Goal: Transaction & Acquisition: Obtain resource

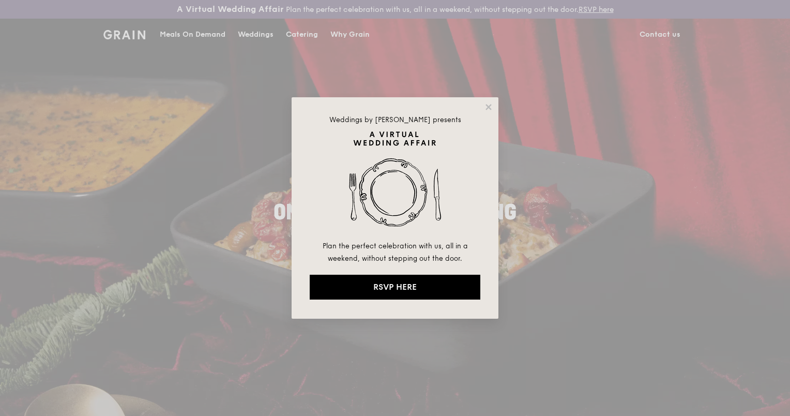
click at [494, 110] on div "Weddings by [PERSON_NAME] presents Plan the perfect celebration with us, all in…" at bounding box center [395, 207] width 207 height 221
click at [492, 108] on icon at bounding box center [488, 106] width 9 height 9
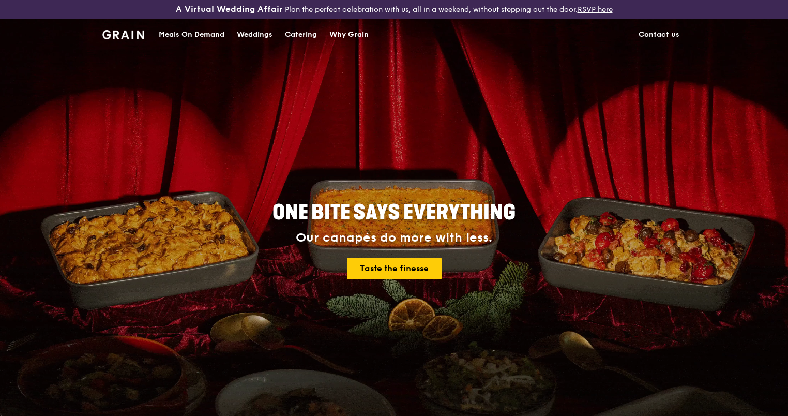
click at [338, 35] on div "Why Grain" at bounding box center [348, 34] width 39 height 31
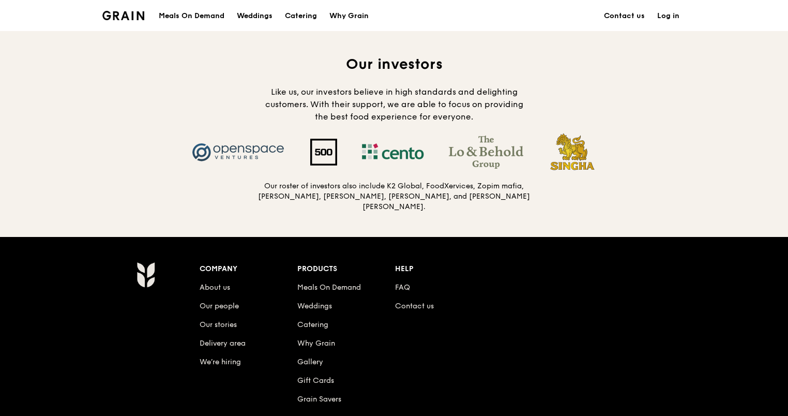
scroll to position [1035, 0]
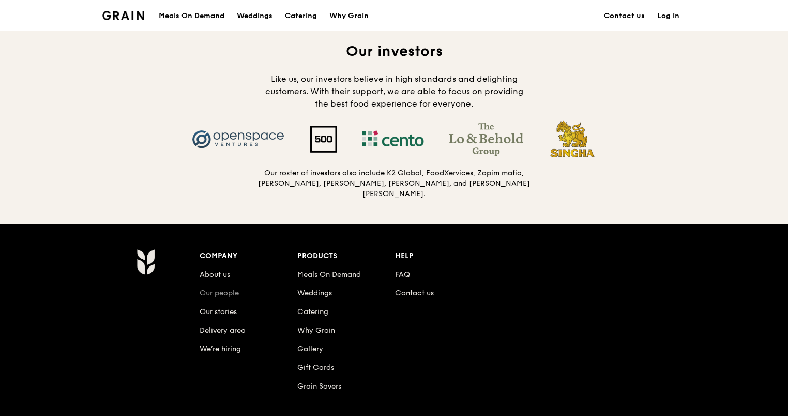
click at [205, 290] on link "Our people" at bounding box center [219, 293] width 39 height 9
click at [219, 310] on link "Our stories" at bounding box center [218, 311] width 37 height 9
click at [321, 327] on link "Why Grain" at bounding box center [316, 330] width 38 height 9
click at [212, 272] on link "About us" at bounding box center [215, 274] width 31 height 9
click at [216, 266] on li "About us" at bounding box center [249, 272] width 98 height 19
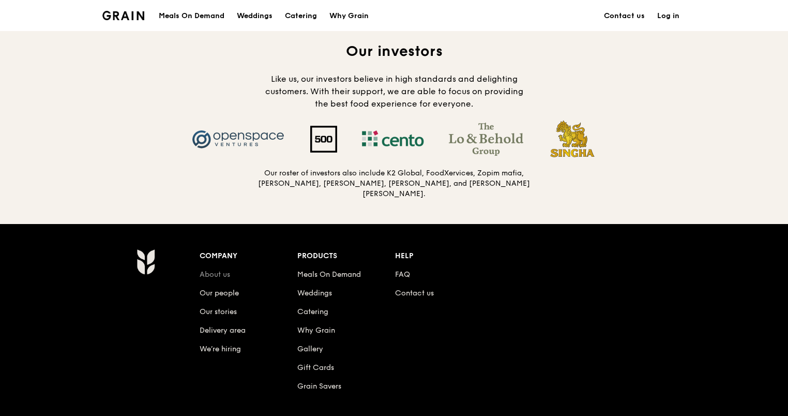
click at [219, 271] on link "About us" at bounding box center [215, 274] width 31 height 9
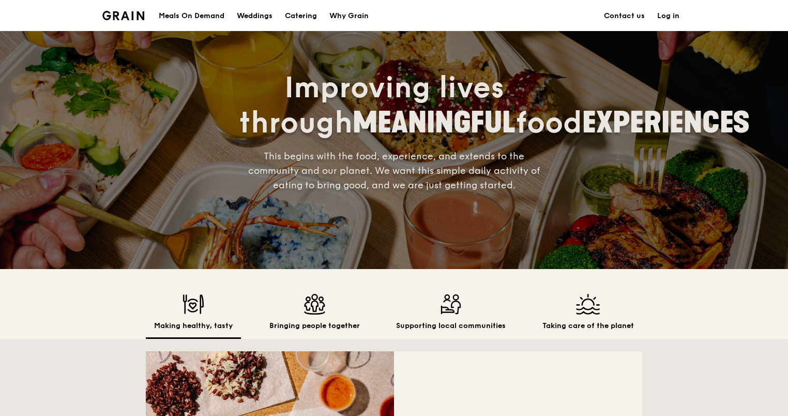
scroll to position [86, 0]
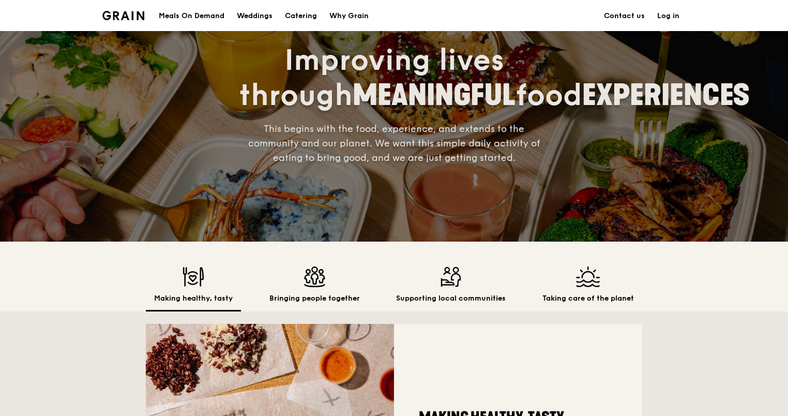
click at [324, 284] on img at bounding box center [314, 276] width 91 height 21
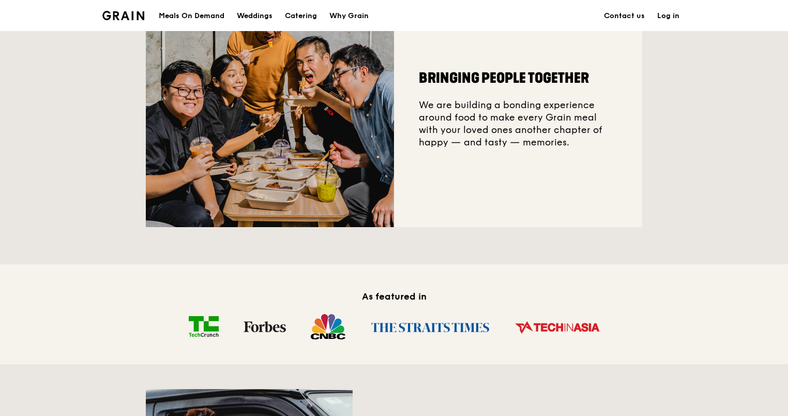
scroll to position [259, 0]
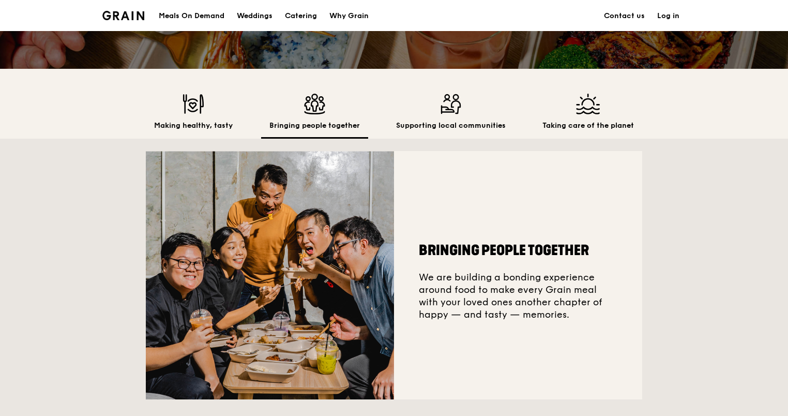
click at [183, 106] on img at bounding box center [193, 104] width 79 height 21
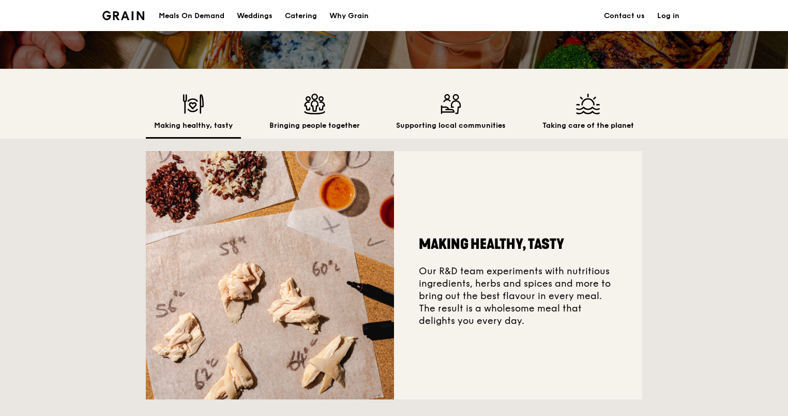
click at [294, 112] on img at bounding box center [314, 104] width 91 height 21
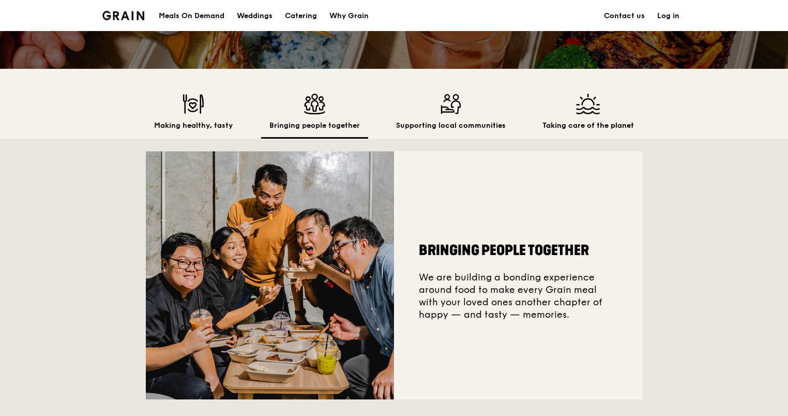
click at [427, 110] on img at bounding box center [451, 104] width 110 height 21
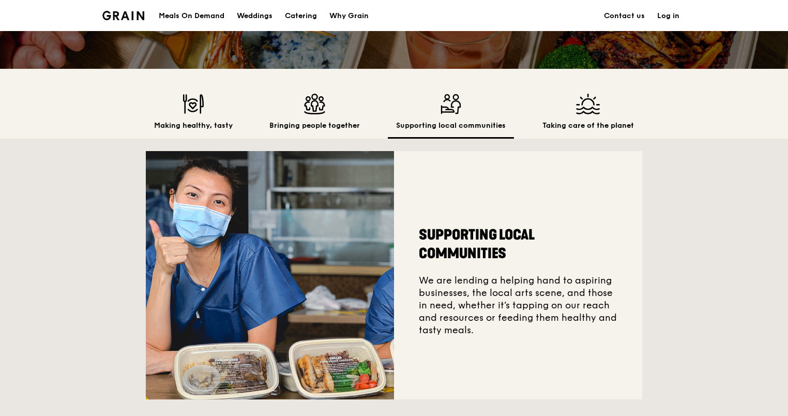
click at [592, 116] on div "Taking care of the planet" at bounding box center [588, 116] width 108 height 45
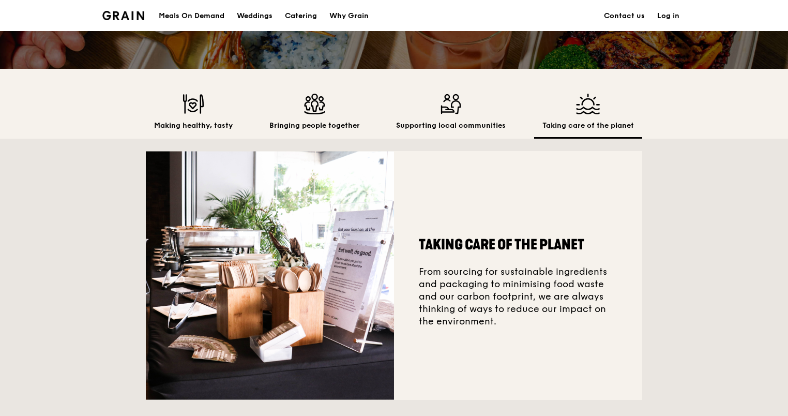
click at [543, 113] on img at bounding box center [589, 104] width 92 height 21
click at [477, 113] on img at bounding box center [451, 104] width 110 height 21
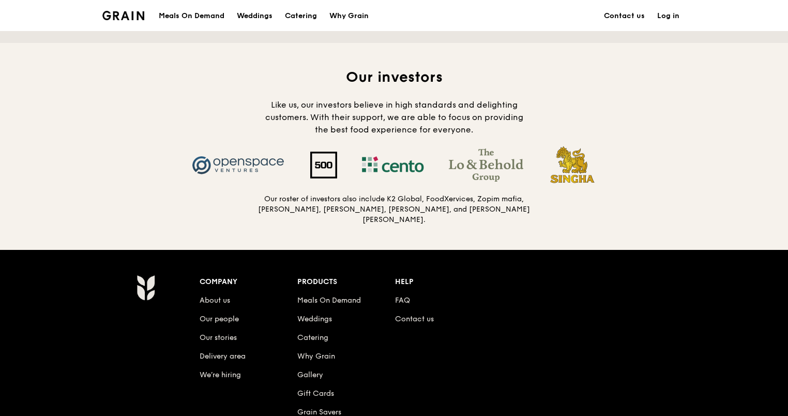
scroll to position [1035, 0]
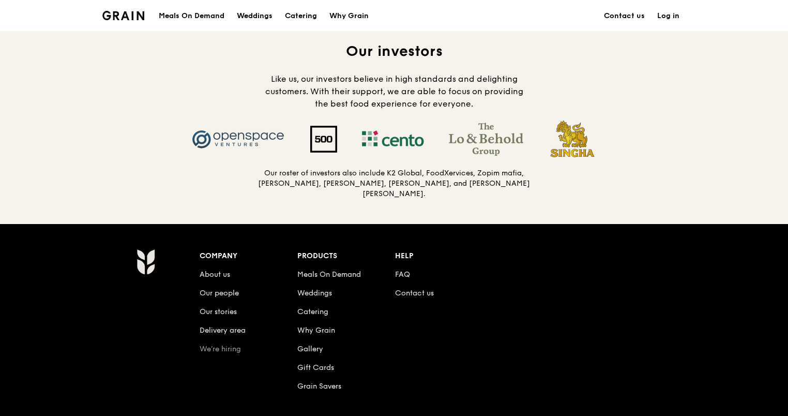
click at [222, 344] on link "We’re hiring" at bounding box center [220, 348] width 41 height 9
click at [228, 310] on link "Our stories" at bounding box center [218, 311] width 37 height 9
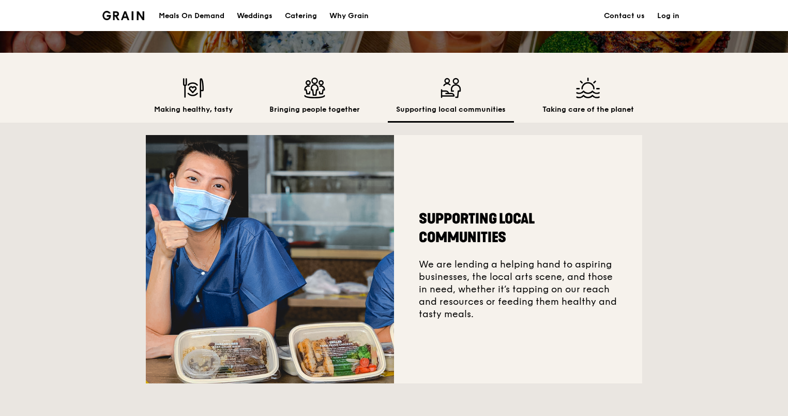
scroll to position [259, 0]
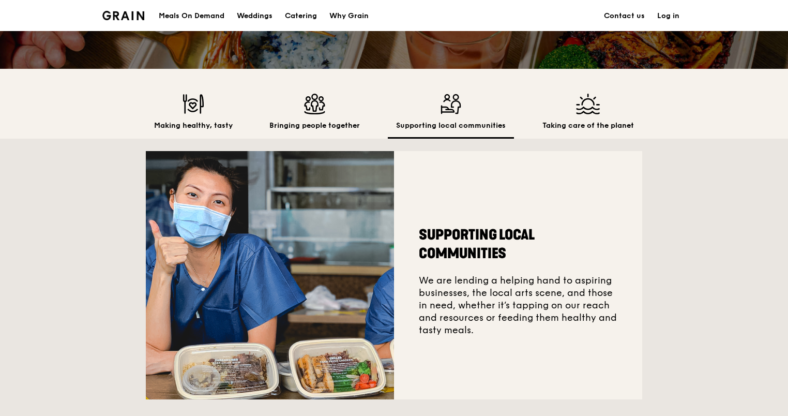
click at [560, 125] on h2 "Taking care of the planet" at bounding box center [589, 126] width 92 height 10
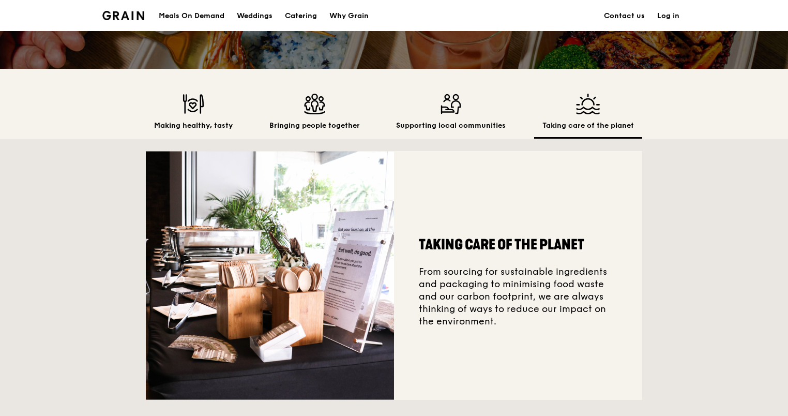
click at [325, 100] on img at bounding box center [314, 104] width 91 height 21
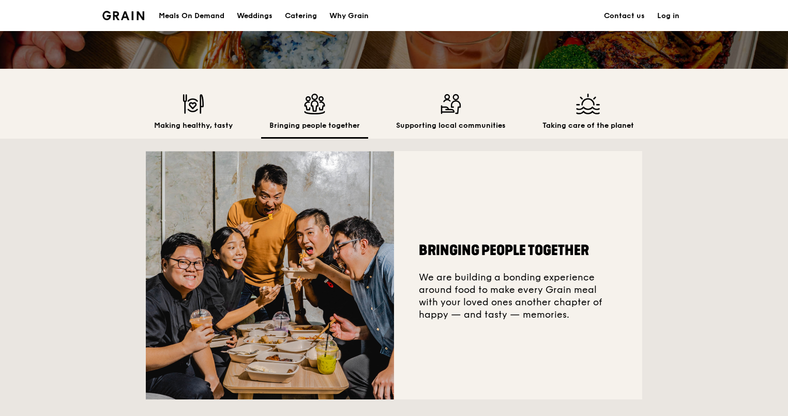
click at [190, 109] on img at bounding box center [193, 104] width 79 height 21
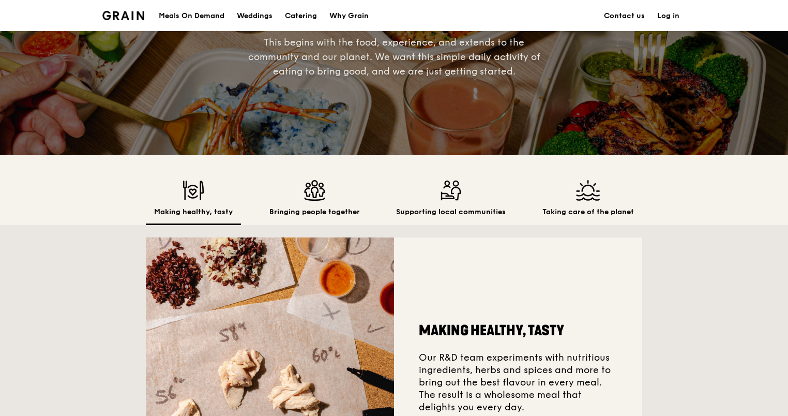
scroll to position [0, 0]
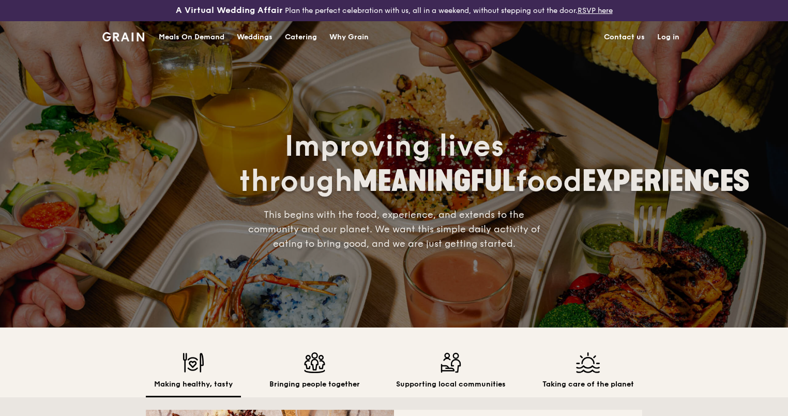
click at [121, 35] on img at bounding box center [123, 36] width 42 height 9
click at [108, 32] on img at bounding box center [123, 36] width 42 height 9
click at [304, 37] on div "Catering" at bounding box center [301, 37] width 32 height 31
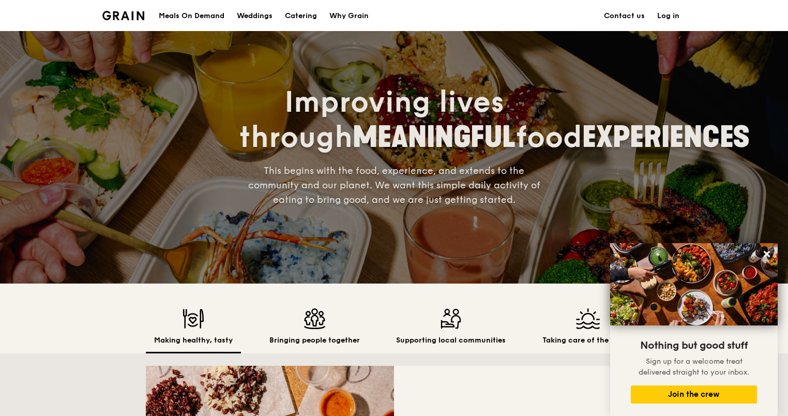
scroll to position [197, 0]
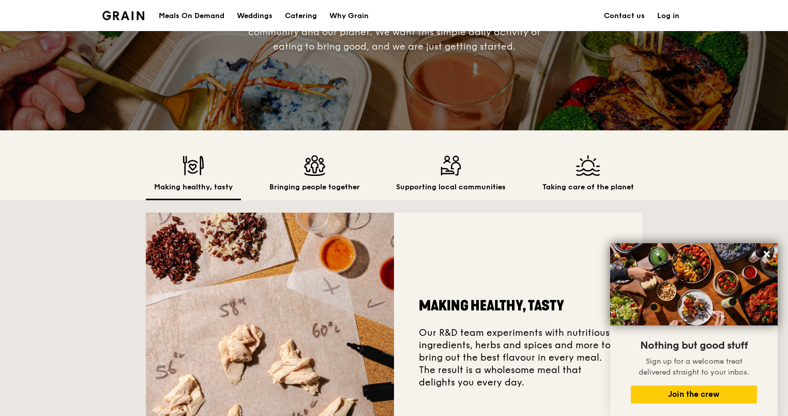
click at [329, 247] on img at bounding box center [270, 337] width 248 height 248
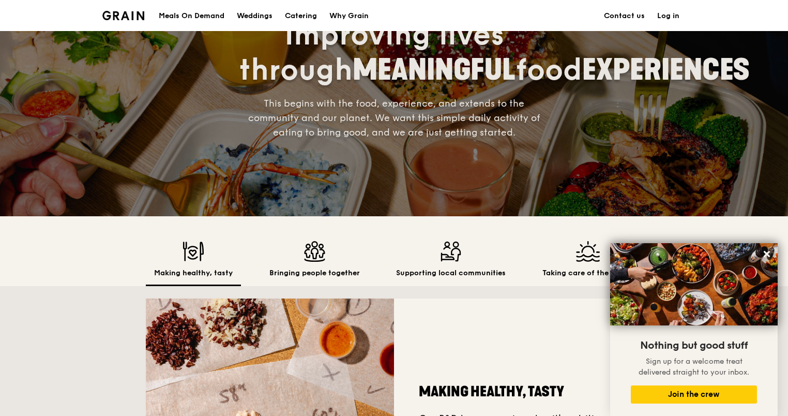
click at [307, 253] on img at bounding box center [314, 251] width 91 height 21
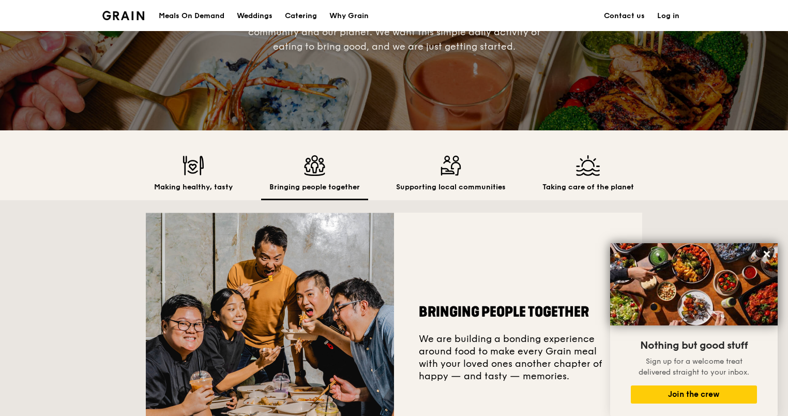
click at [450, 162] on img at bounding box center [451, 165] width 110 height 21
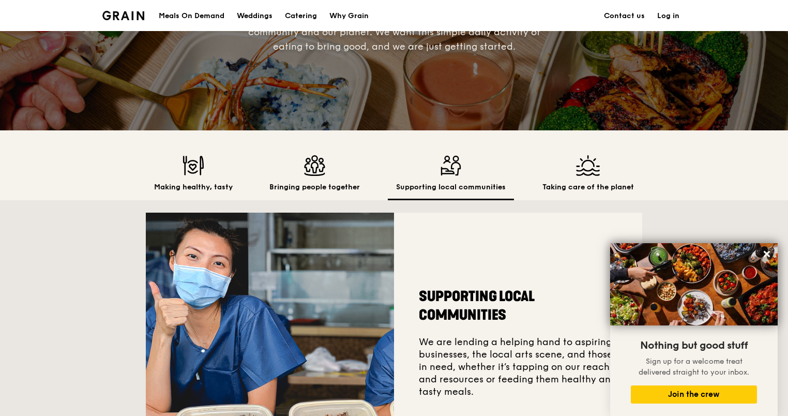
click at [350, 278] on img at bounding box center [270, 337] width 248 height 248
click at [556, 172] on img at bounding box center [589, 165] width 92 height 21
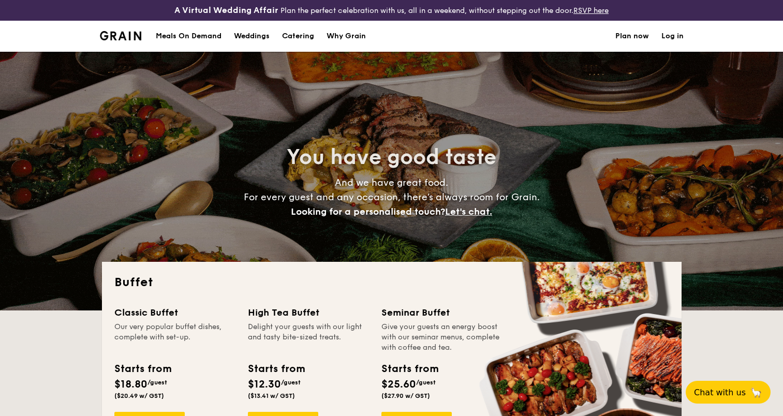
select select
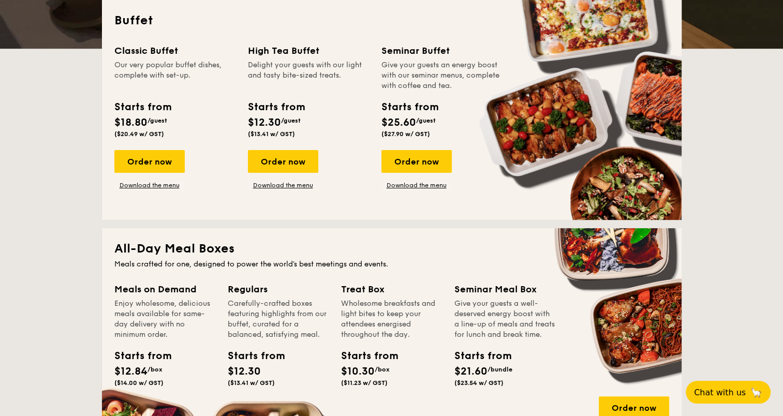
scroll to position [259, 0]
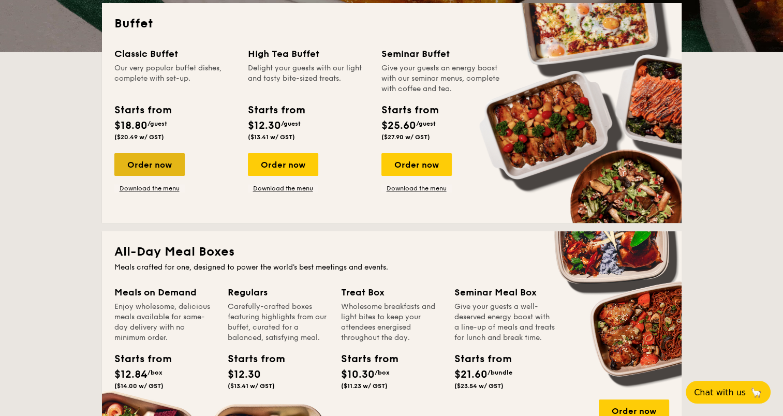
click at [157, 162] on div "Order now" at bounding box center [149, 164] width 70 height 23
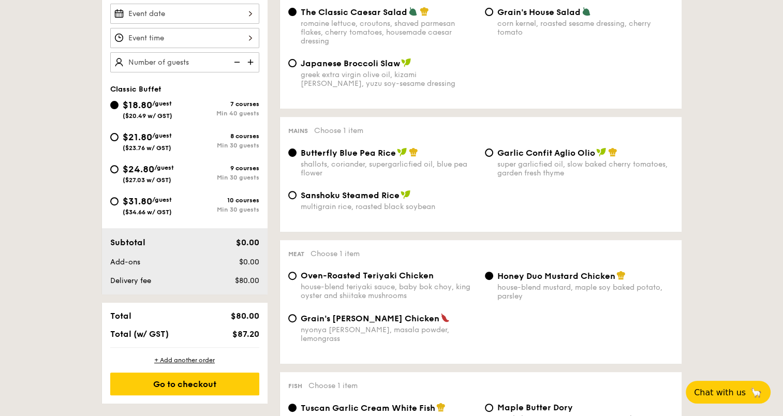
scroll to position [259, 0]
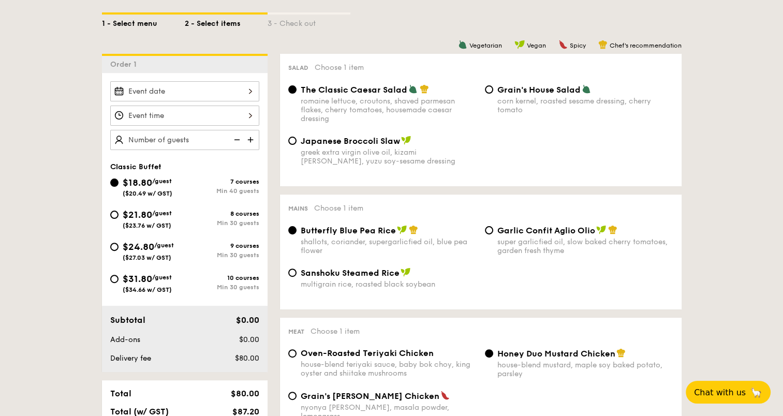
click at [138, 25] on div "1 - Select menu" at bounding box center [143, 21] width 83 height 14
select select
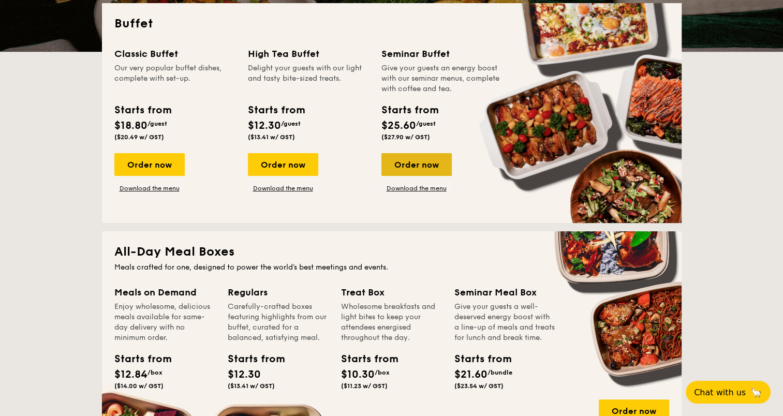
click at [403, 166] on div "Order now" at bounding box center [416, 164] width 70 height 23
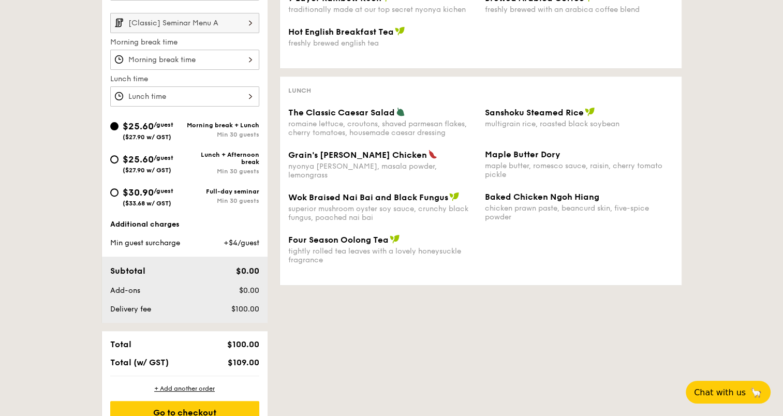
scroll to position [86, 0]
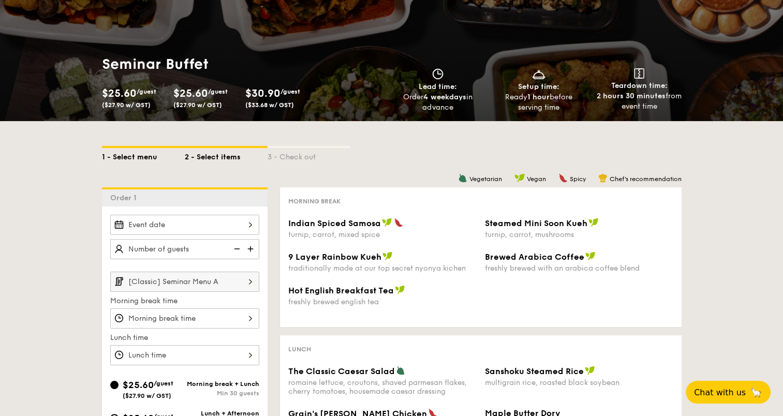
click at [147, 156] on div "1 - Select menu" at bounding box center [143, 155] width 83 height 14
select select
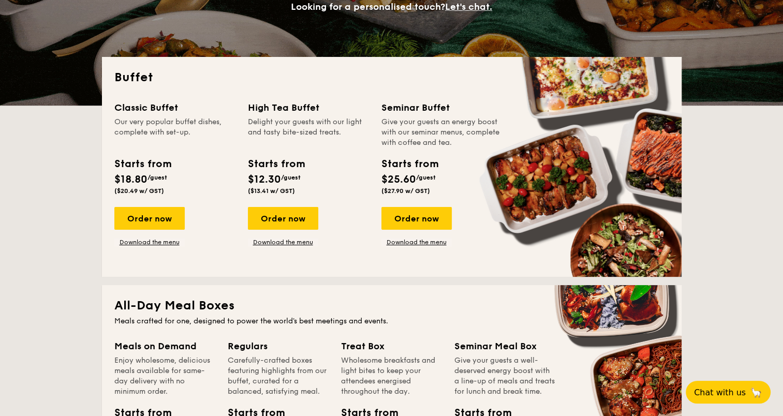
scroll to position [259, 0]
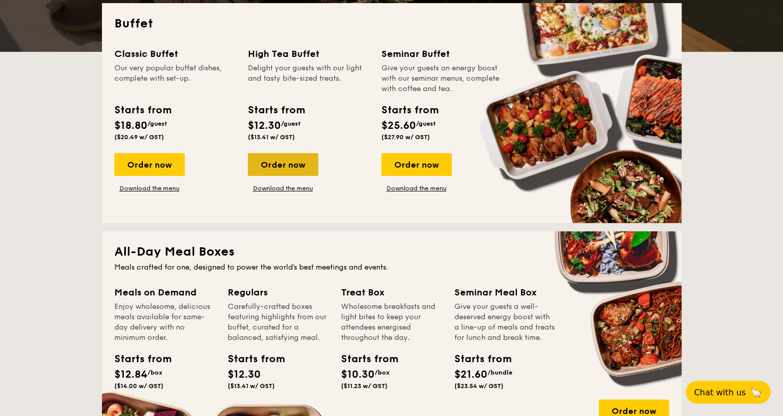
click at [292, 162] on div "Order now" at bounding box center [283, 164] width 70 height 23
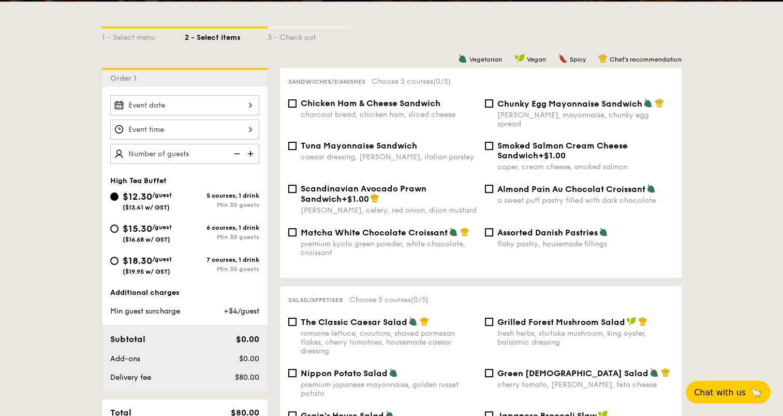
scroll to position [259, 0]
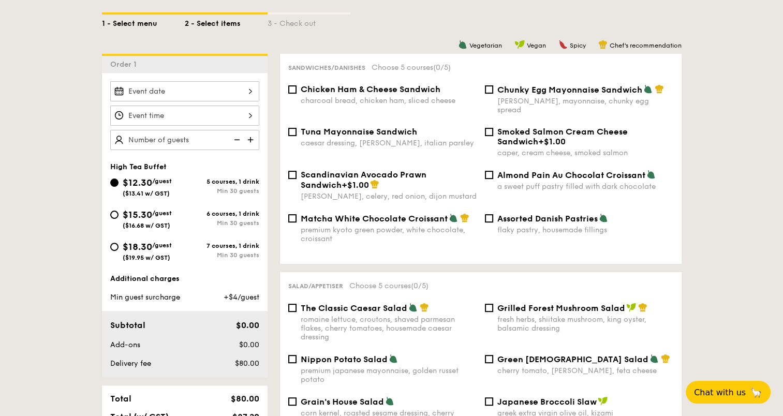
click at [132, 17] on div "1 - Select menu" at bounding box center [143, 21] width 83 height 14
select select
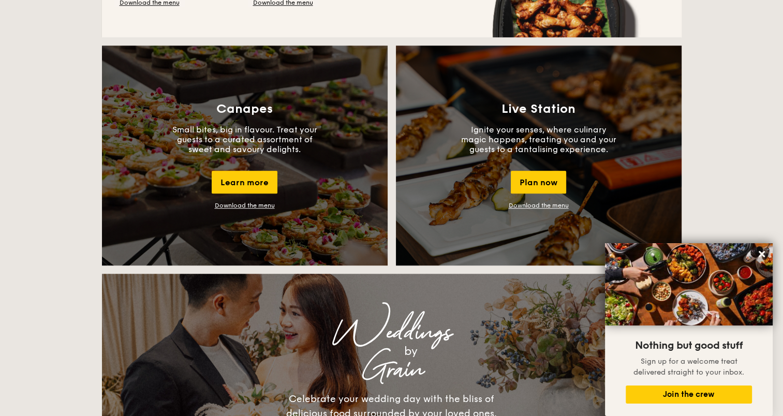
scroll to position [820, 0]
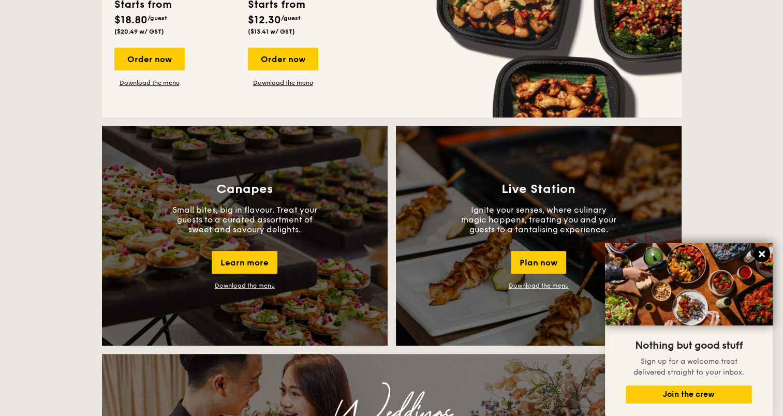
click at [763, 255] on icon at bounding box center [761, 254] width 6 height 6
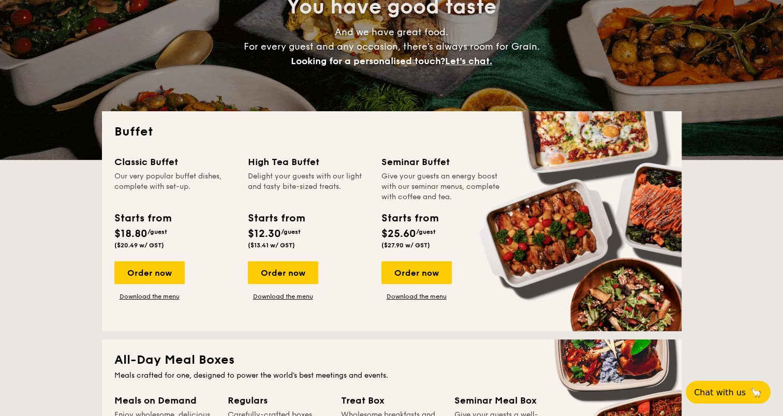
scroll to position [130, 0]
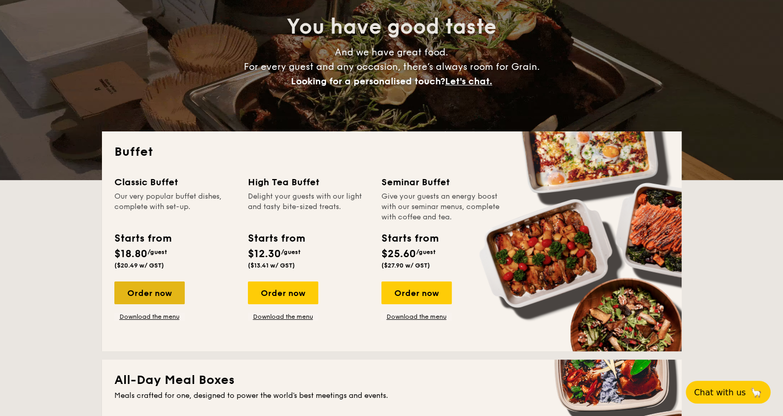
click at [160, 294] on div "Order now" at bounding box center [149, 292] width 70 height 23
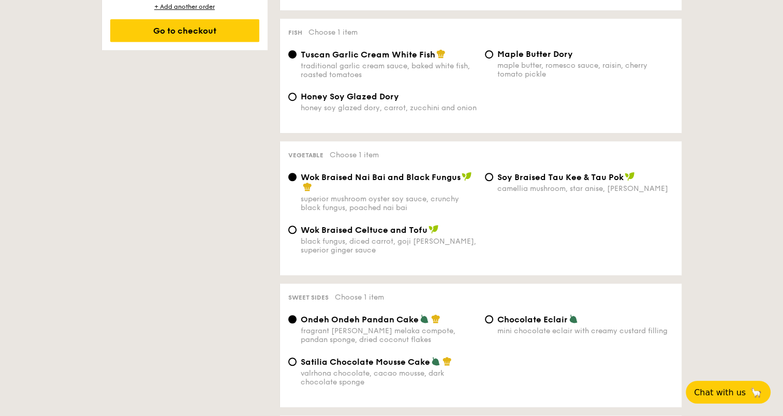
scroll to position [344, 0]
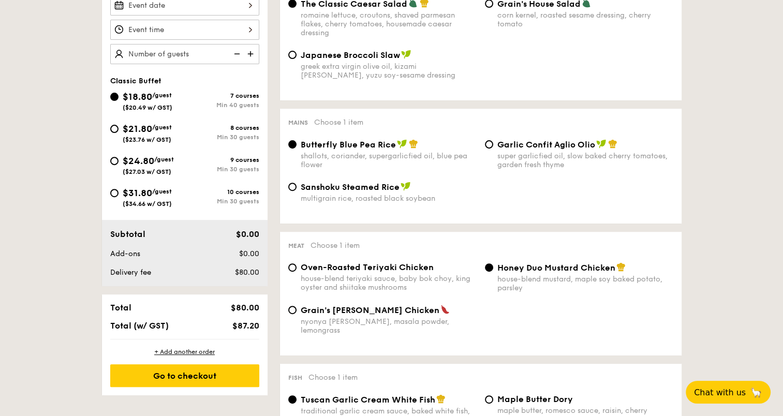
click at [157, 124] on span "/guest" at bounding box center [162, 127] width 20 height 7
click at [118, 125] on input "$21.80 /guest ($23.76 w/ GST) 8 courses Min 30 guests" at bounding box center [114, 129] width 8 height 8
radio input "true"
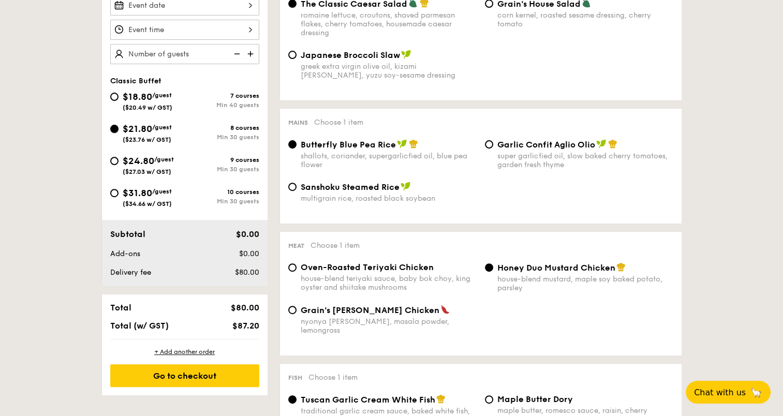
radio input "true"
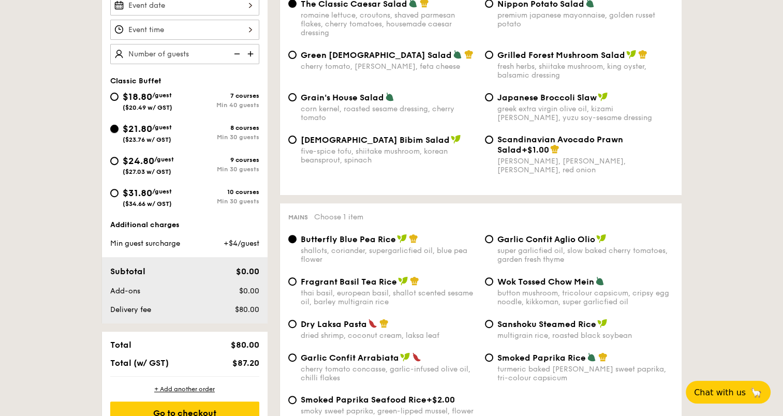
scroll to position [259, 0]
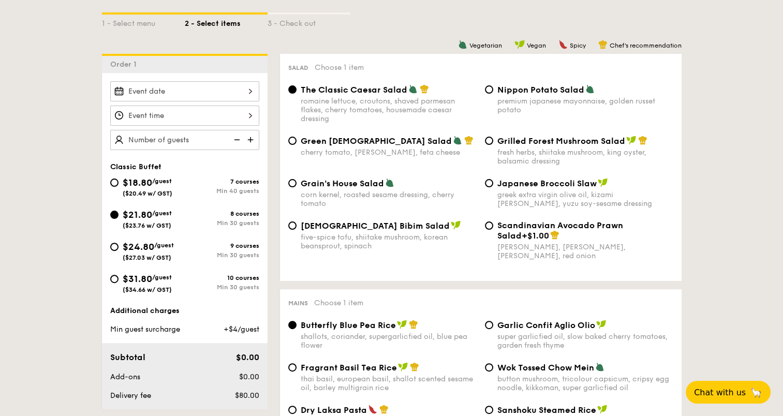
click at [157, 246] on span "/guest" at bounding box center [164, 245] width 20 height 7
click at [118, 246] on input "$24.80 /guest ($27.03 w/ GST) 9 courses Min 30 guests" at bounding box center [114, 247] width 8 height 8
radio input "true"
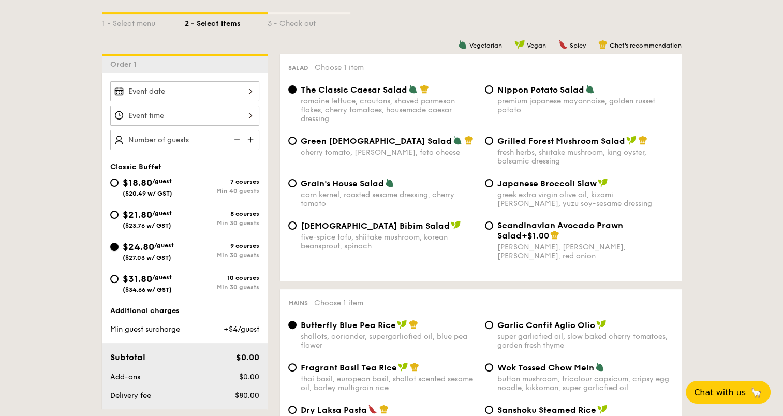
radio input "true"
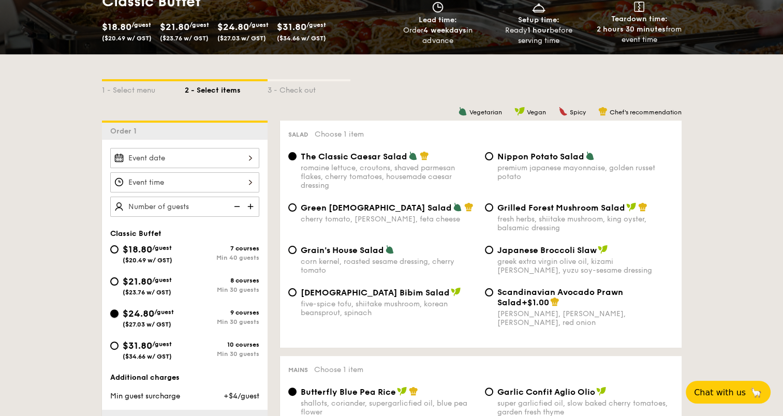
scroll to position [172, 0]
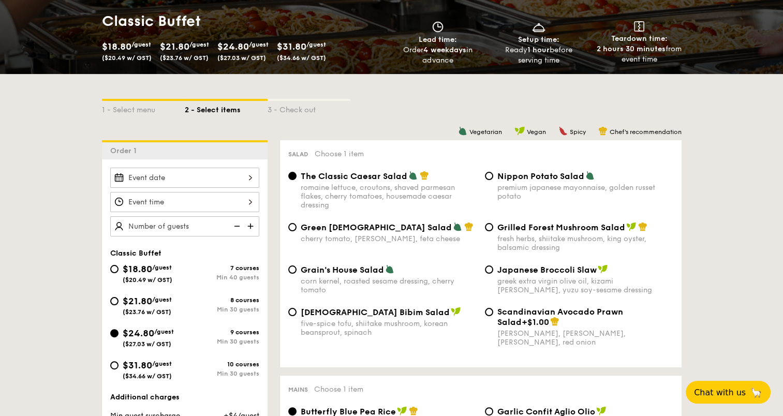
click at [493, 181] on div "Nippon Potato Salad premium japanese mayonnaise, golden russet potato" at bounding box center [579, 186] width 197 height 30
click at [488, 175] on input "Nippon Potato Salad premium japanese mayonnaise, golden russet potato" at bounding box center [489, 176] width 8 height 8
radio input "true"
click at [587, 174] on img at bounding box center [589, 175] width 9 height 9
click at [493, 174] on input "Nippon Potato Salad premium japanese mayonnaise, golden russet potato" at bounding box center [489, 176] width 8 height 8
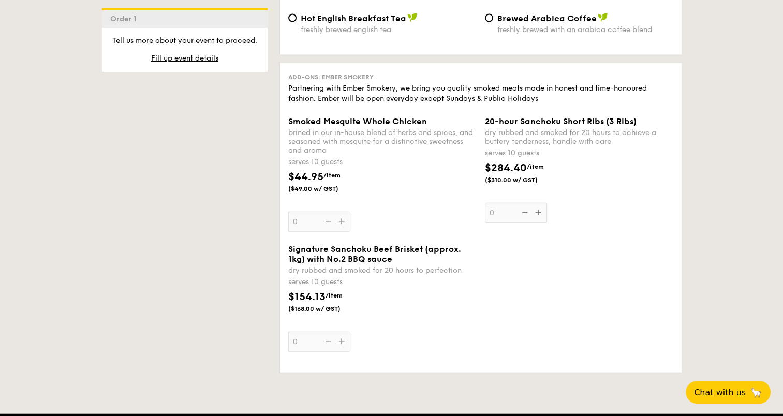
scroll to position [2328, 0]
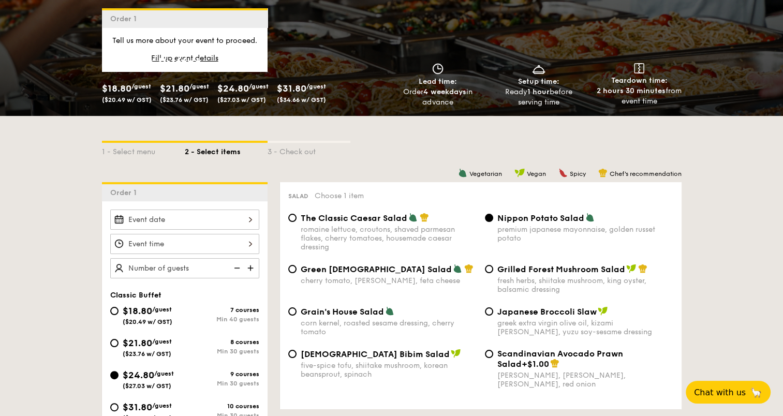
select select
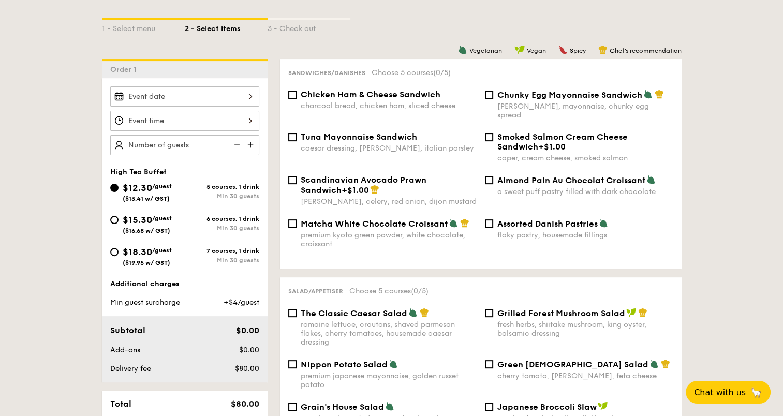
scroll to position [172, 0]
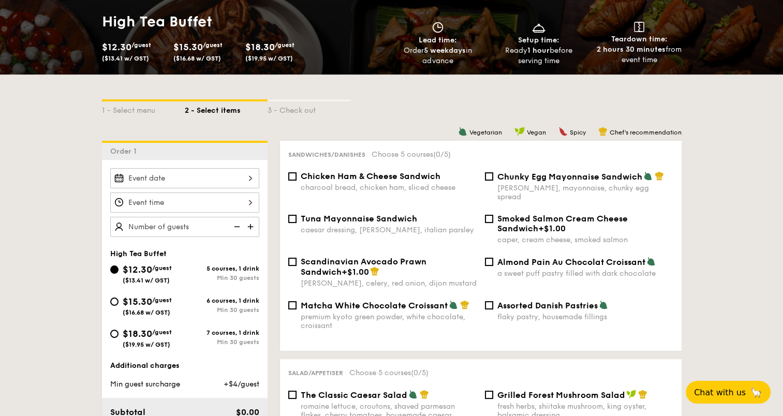
select select
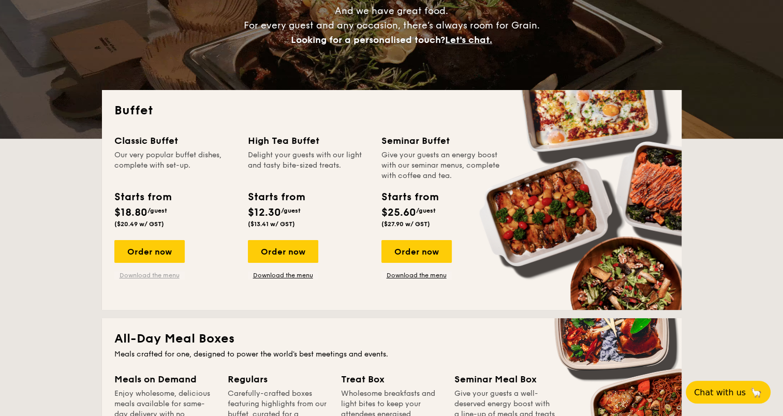
click at [172, 273] on link "Download the menu" at bounding box center [149, 275] width 70 height 8
